Goal: Information Seeking & Learning: Learn about a topic

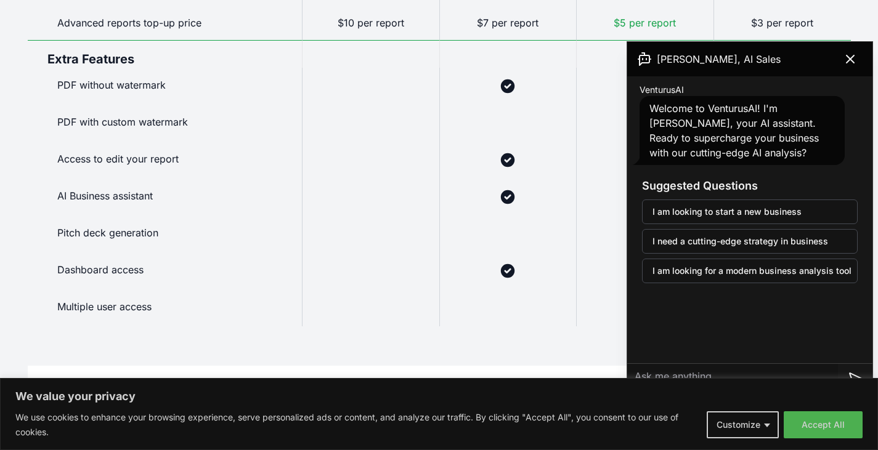
scroll to position [978, 0]
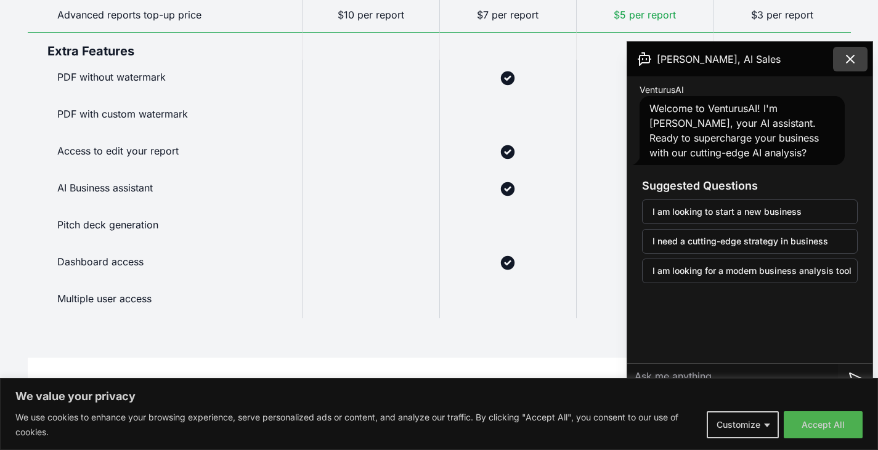
click at [852, 60] on icon at bounding box center [850, 59] width 15 height 15
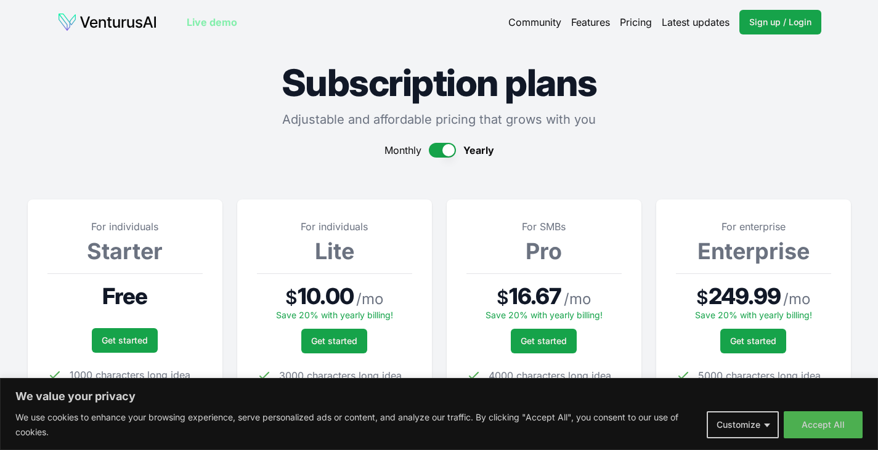
scroll to position [2, 0]
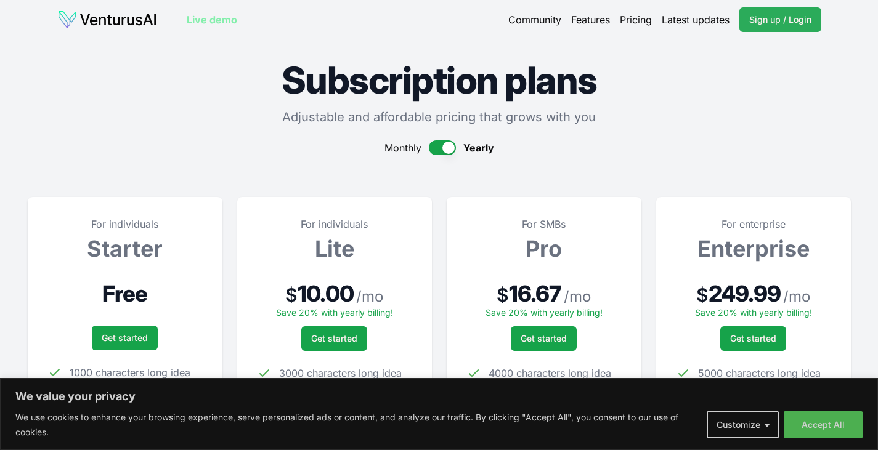
click at [777, 17] on span "Sign up / Login" at bounding box center [780, 20] width 62 height 12
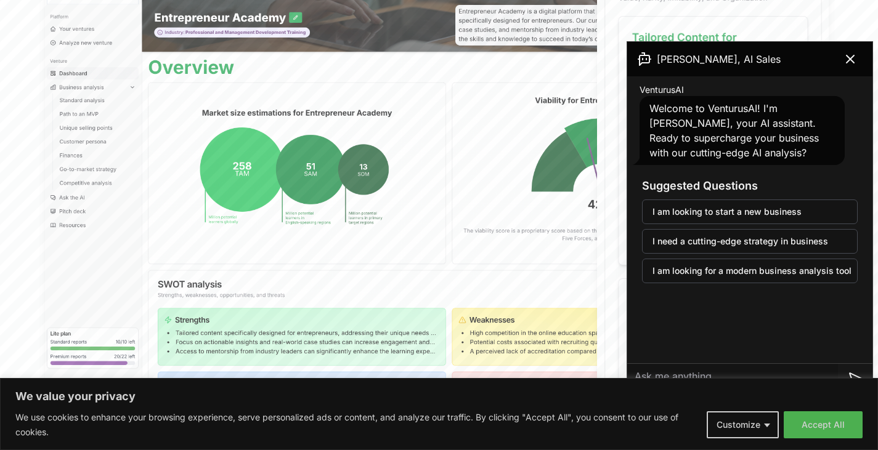
scroll to position [450, 0]
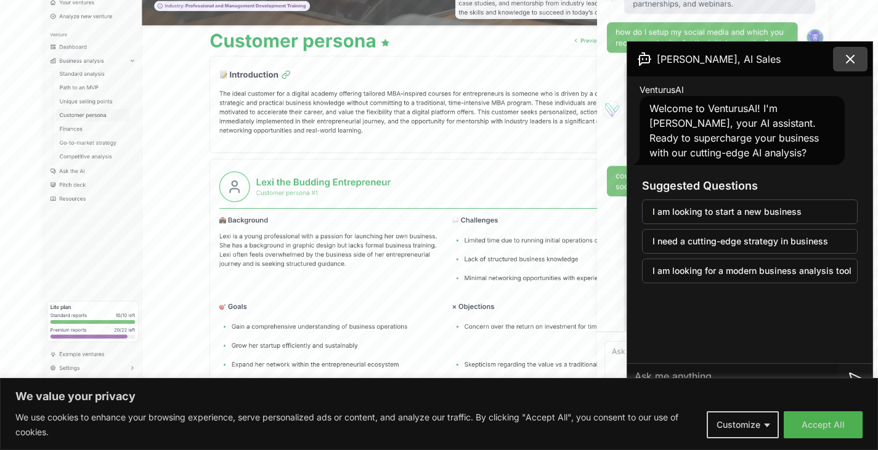
click at [851, 62] on icon at bounding box center [850, 59] width 15 height 15
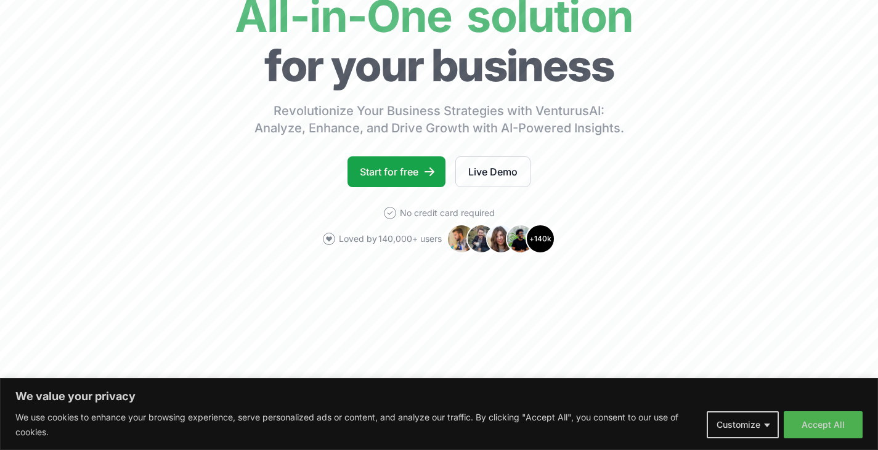
scroll to position [0, 0]
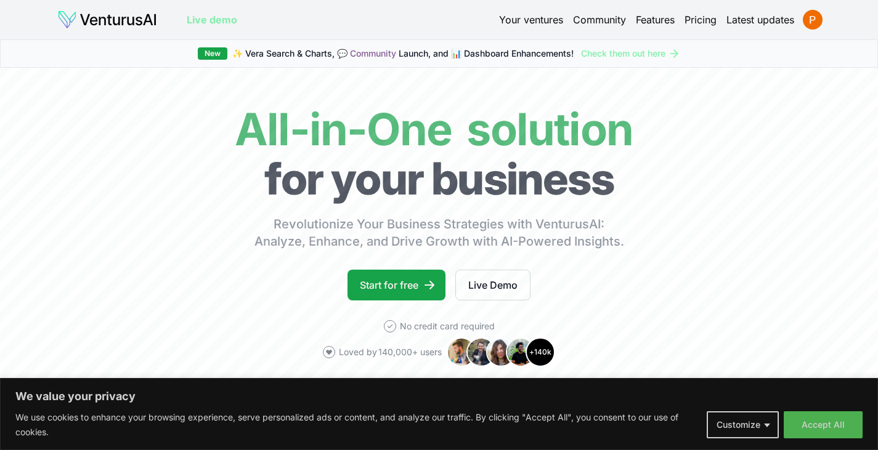
click at [552, 15] on link "Your ventures" at bounding box center [531, 19] width 64 height 15
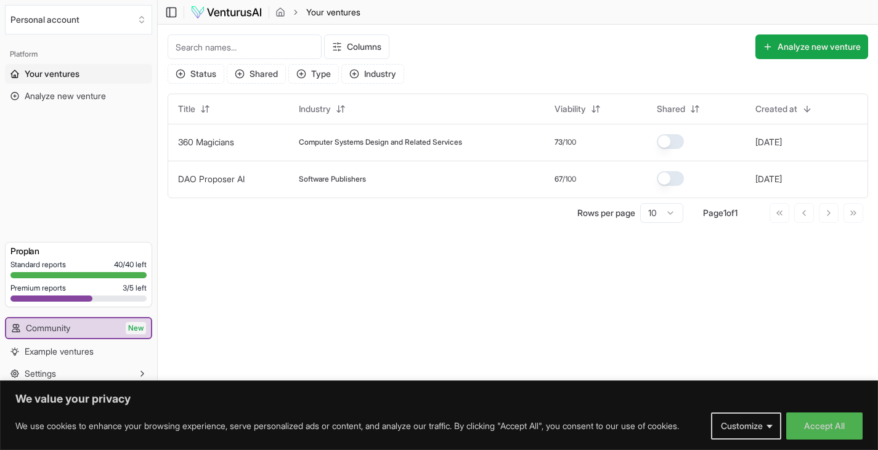
scroll to position [1, 0]
click at [795, 53] on button "Analyze new venture" at bounding box center [811, 46] width 113 height 25
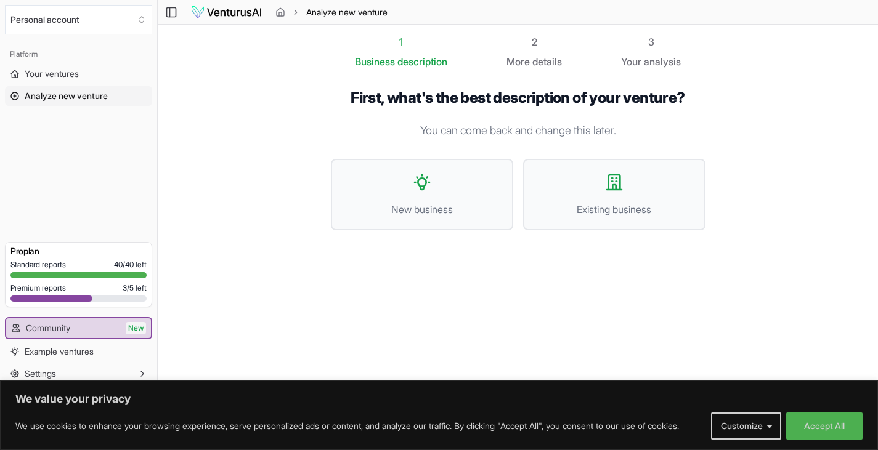
click at [515, 51] on div "2 More details" at bounding box center [534, 52] width 55 height 35
click at [61, 78] on span "Your ventures" at bounding box center [52, 74] width 54 height 12
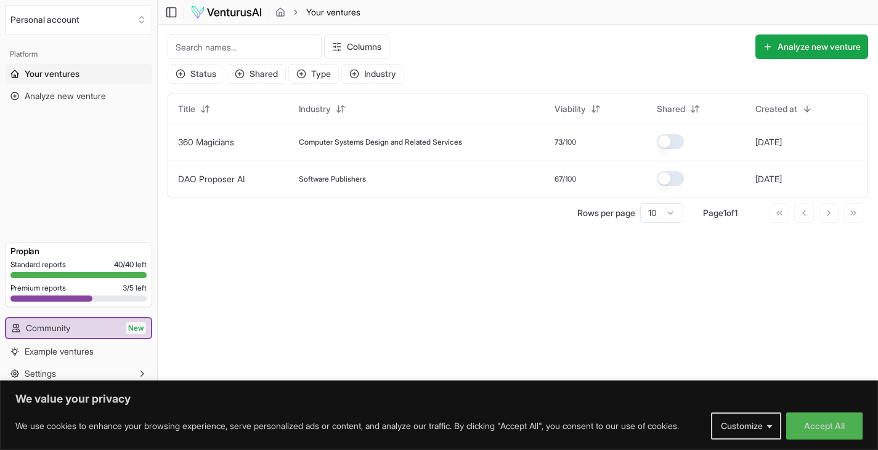
scroll to position [1, 0]
click at [243, 9] on img at bounding box center [226, 12] width 72 height 15
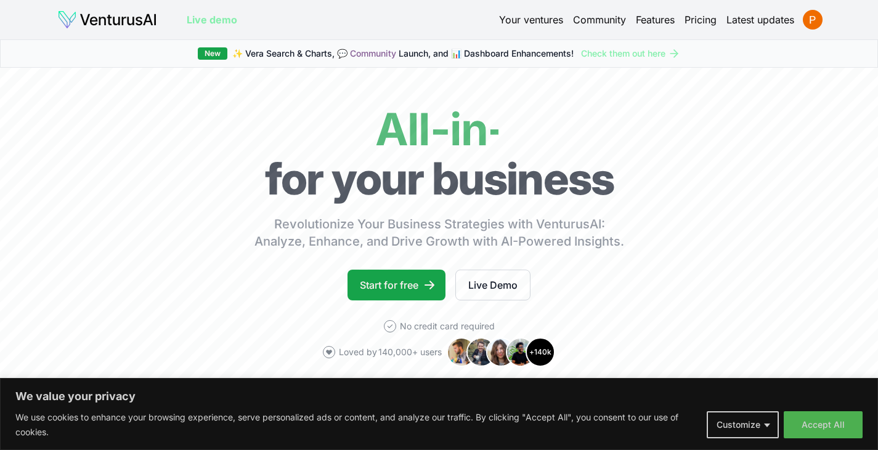
click at [211, 22] on link "Live demo" at bounding box center [212, 19] width 51 height 15
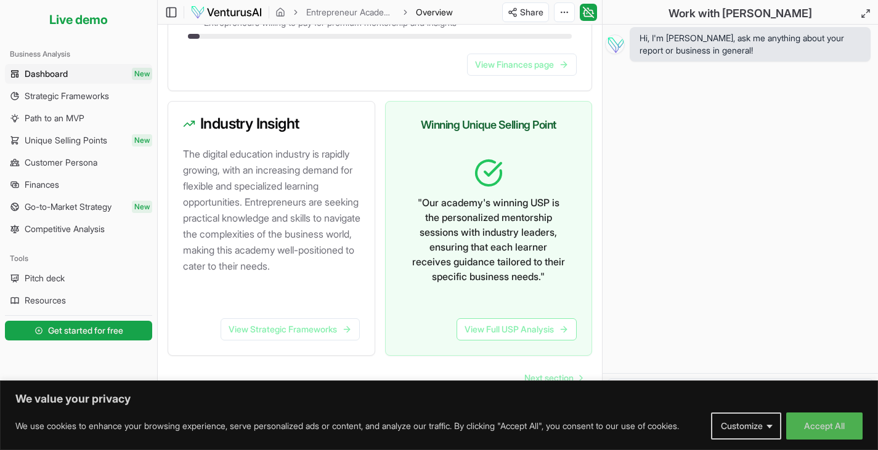
scroll to position [725, 0]
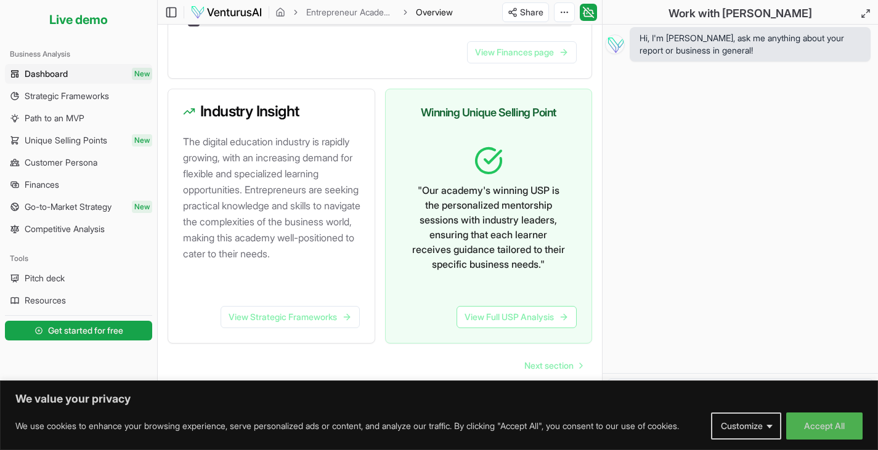
click at [221, 8] on img at bounding box center [226, 12] width 72 height 15
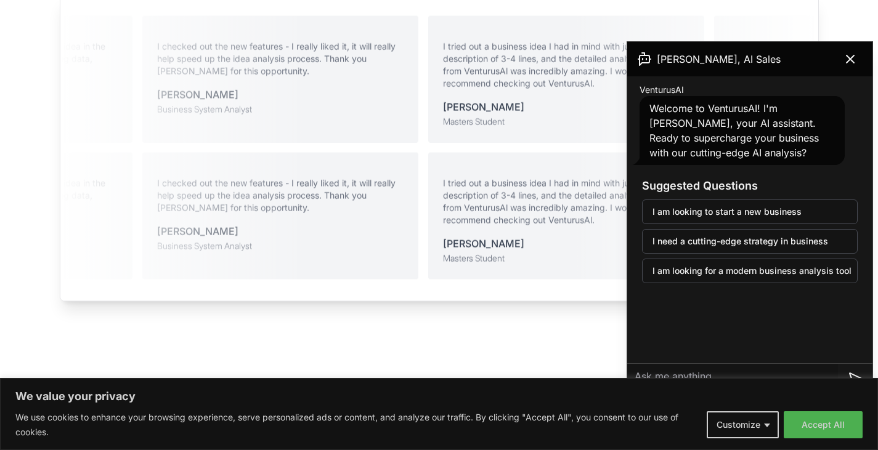
scroll to position [2631, 0]
